Goal: Task Accomplishment & Management: Manage account settings

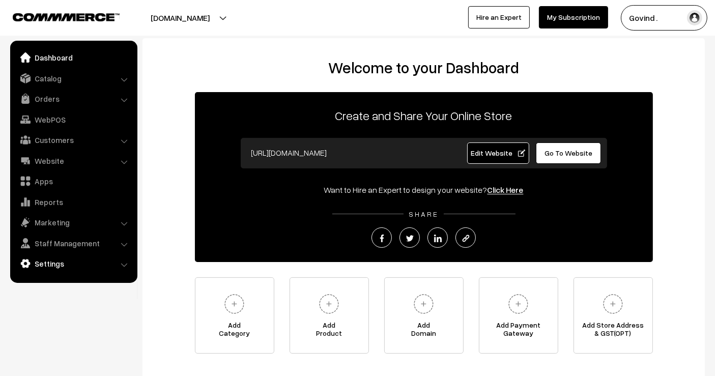
click at [67, 264] on link "Settings" at bounding box center [73, 264] width 121 height 18
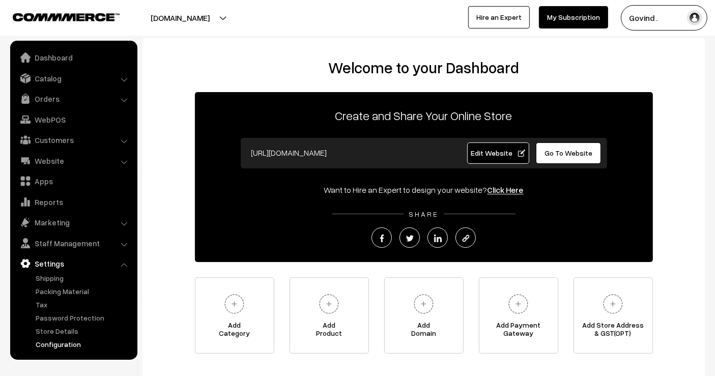
click at [63, 343] on link "Configuration" at bounding box center [83, 344] width 101 height 11
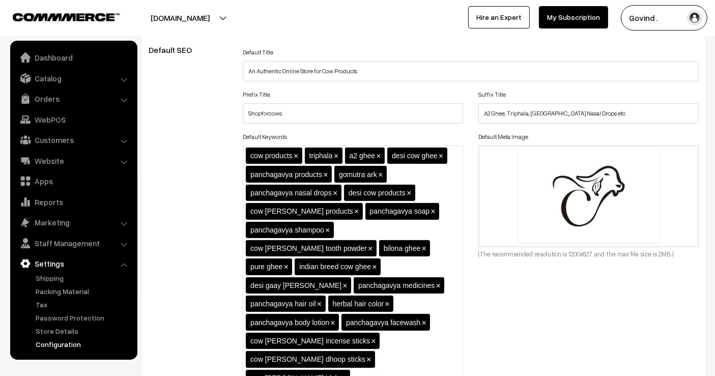
scroll to position [322, 0]
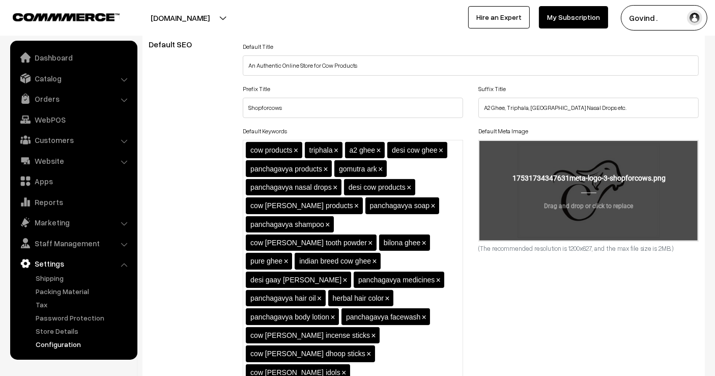
click at [589, 197] on input "file" at bounding box center [589, 191] width 218 height 100
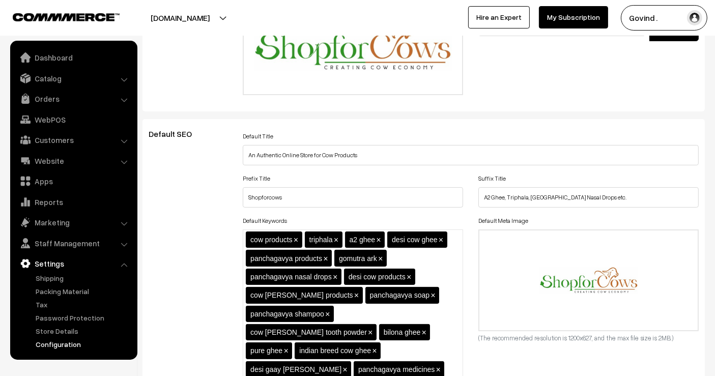
scroll to position [244, 0]
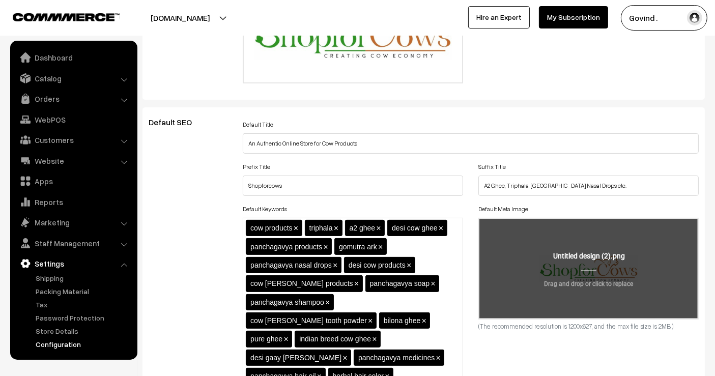
click at [596, 271] on input "file" at bounding box center [589, 269] width 218 height 100
type input "C:\fakepath\HD Logo Outdocart.png"
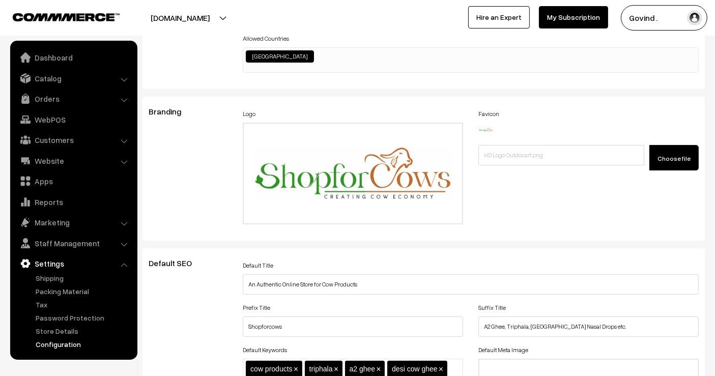
scroll to position [0, 0]
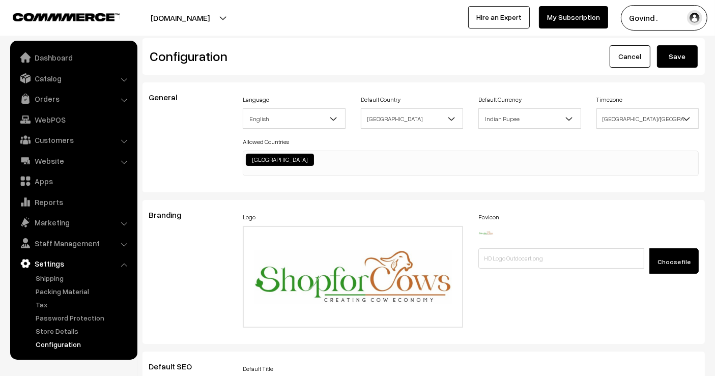
click at [682, 54] on button "Save" at bounding box center [677, 56] width 41 height 22
click at [69, 57] on link "Dashboard" at bounding box center [73, 57] width 121 height 18
